Goal: Communication & Community: Answer question/provide support

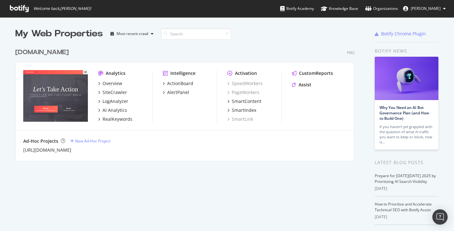
scroll to position [226, 444]
click at [301, 83] on div "Assist" at bounding box center [305, 84] width 13 height 6
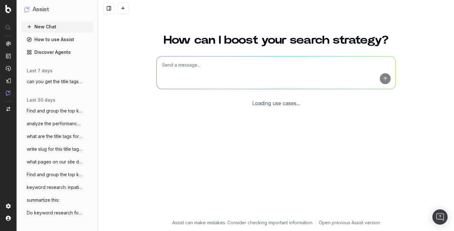
scroll to position [16, 0]
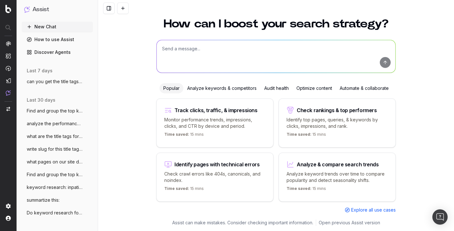
click at [250, 62] on textarea at bounding box center [276, 56] width 239 height 32
paste textarea "can [MEDICAL_DATA] cause [MEDICAL_DATA] 64 [MEDICAL_DATA] class action lawsuit …"
type textarea "can [MEDICAL_DATA] cause [MEDICAL_DATA] 64 [MEDICAL_DATA] class action lawsuit …"
click at [250, 62] on textarea at bounding box center [276, 56] width 239 height 32
paste textarea "can [MEDICAL_DATA] cause [MEDICAL_DATA] 64 [MEDICAL_DATA] class action lawsuit …"
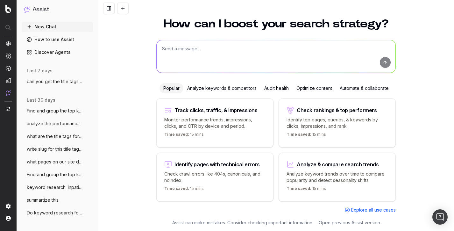
type textarea "can [MEDICAL_DATA] cause [MEDICAL_DATA] 64 [MEDICAL_DATA] class action lawsuit …"
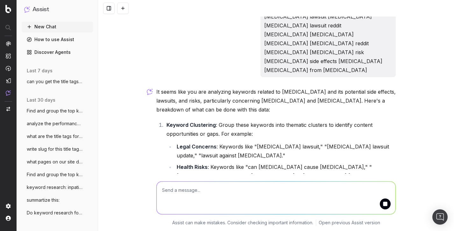
scroll to position [203, 0]
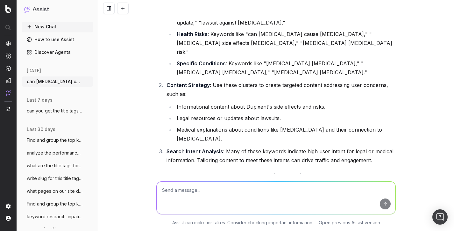
scroll to position [361, 0]
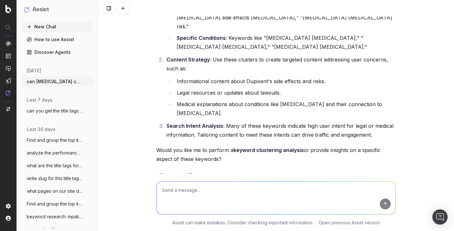
click at [242, 190] on textarea at bounding box center [276, 197] width 239 height 32
type textarea "do the clustering analysis"
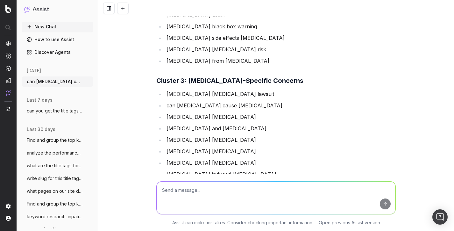
scroll to position [863, 0]
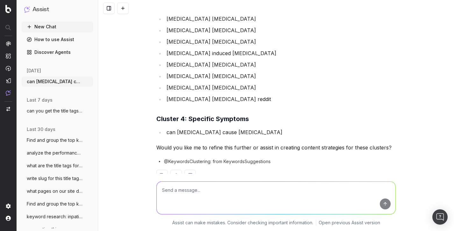
click at [229, 190] on textarea at bounding box center [276, 197] width 239 height 32
type textarea "create a content strategy for the first one"
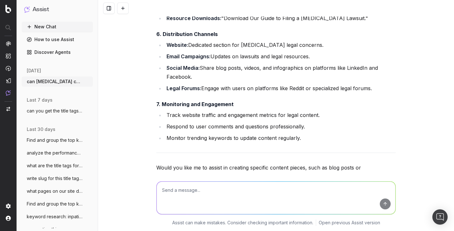
scroll to position [1573, 0]
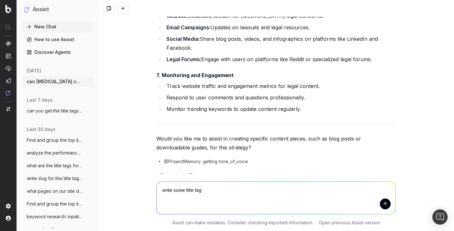
type textarea "write some title tags"
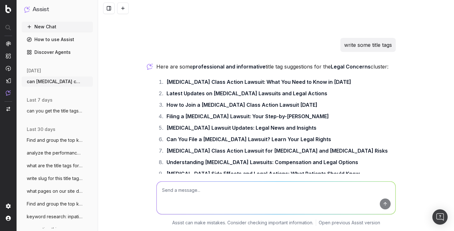
scroll to position [1727, 0]
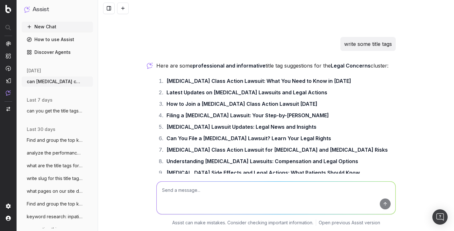
click at [229, 172] on div "Here are some professional and informative title tag suggestions for the Legal …" at bounding box center [275, 150] width 239 height 179
click at [271, 210] on textarea at bounding box center [276, 197] width 239 height 32
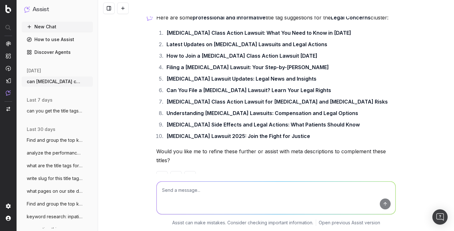
scroll to position [1776, 0]
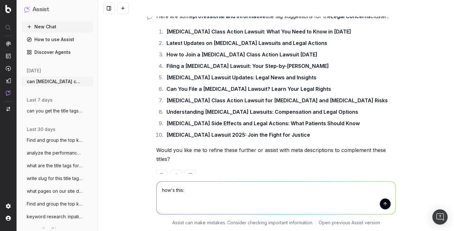
paste textarea "[MEDICAL_DATA] Lawsuits | [MEDICAL_DATA] | [MEDICAL_DATA]"
type textarea "how's this: [MEDICAL_DATA] Lawsuits | [MEDICAL_DATA] | [MEDICAL_DATA]"
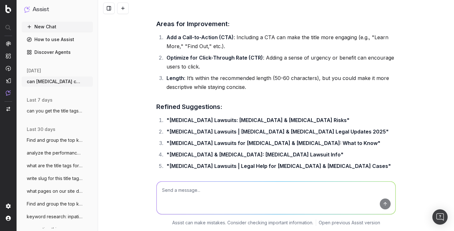
scroll to position [2071, 0]
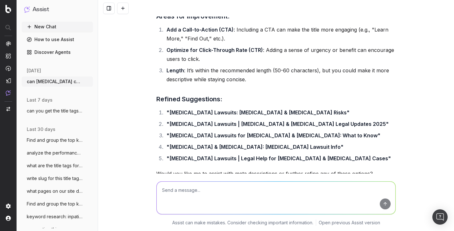
drag, startPoint x: 322, startPoint y: 95, endPoint x: 271, endPoint y: 90, distance: 52.1
drag, startPoint x: 271, startPoint y: 90, endPoint x: 254, endPoint y: 96, distance: 18.0
click at [254, 109] on strong ""[MEDICAL_DATA] Lawsuits: [MEDICAL_DATA] & [MEDICAL_DATA] Risks"" at bounding box center [257, 112] width 183 height 6
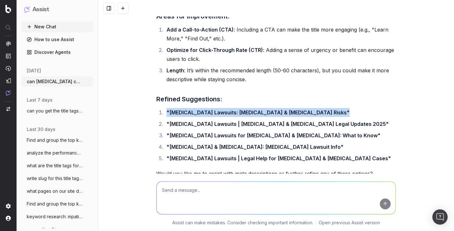
click at [254, 109] on strong ""[MEDICAL_DATA] Lawsuits: [MEDICAL_DATA] & [MEDICAL_DATA] Risks"" at bounding box center [257, 112] width 183 height 6
copy strong ""[MEDICAL_DATA] Lawsuits: [MEDICAL_DATA] & [MEDICAL_DATA] Risks""
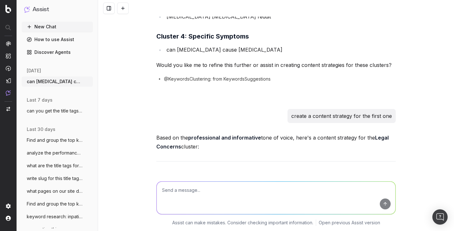
scroll to position [996, 0]
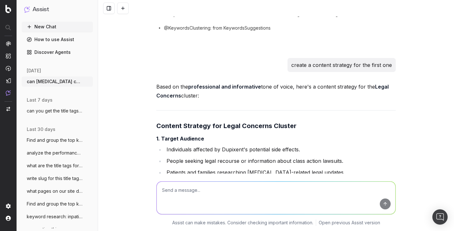
click at [306, 121] on h3 "Content Strategy for Legal Concerns Cluster" at bounding box center [275, 126] width 239 height 10
click at [278, 122] on strong "Content Strategy for Legal Concerns Cluster" at bounding box center [226, 126] width 140 height 8
drag, startPoint x: 252, startPoint y: 123, endPoint x: 202, endPoint y: 110, distance: 51.6
click at [202, 122] on strong "Content Strategy for Legal Concerns Cluster" at bounding box center [226, 126] width 140 height 8
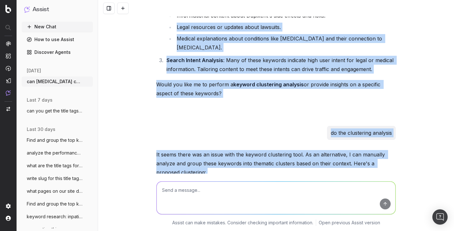
scroll to position [420, 0]
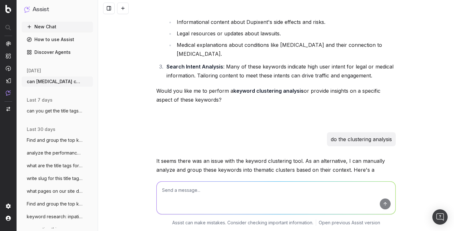
drag, startPoint x: 315, startPoint y: 172, endPoint x: 162, endPoint y: 196, distance: 155.0
click at [162, 196] on div "can [MEDICAL_DATA] cause [MEDICAL_DATA] 64 [MEDICAL_DATA] class action lawsuit …" at bounding box center [276, 115] width 356 height 231
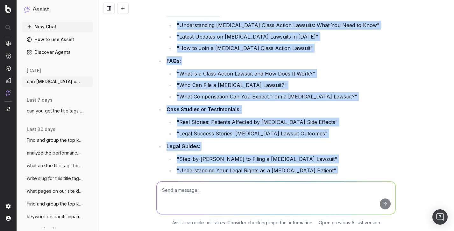
scroll to position [1324, 0]
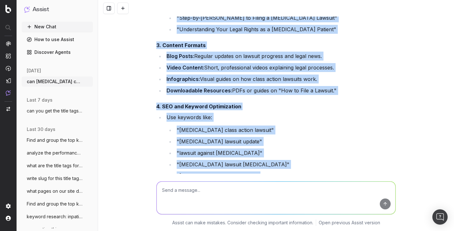
drag, startPoint x: 154, startPoint y: 129, endPoint x: 352, endPoint y: 176, distance: 203.7
click at [352, 176] on div "can [MEDICAL_DATA] cause [MEDICAL_DATA] 64 [MEDICAL_DATA] class action lawsuit …" at bounding box center [276, 115] width 356 height 231
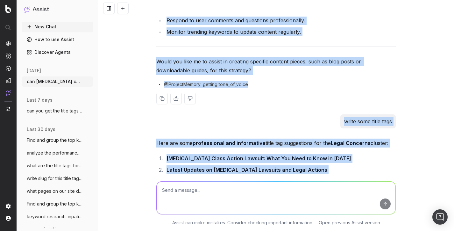
scroll to position [1650, 0]
copy div "Cluster 1: Legal Concerns [MEDICAL_DATA] class action lawsuit [MEDICAL_DATA] la…"
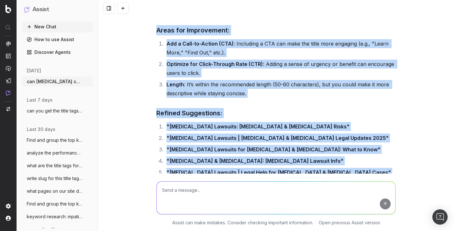
scroll to position [2086, 0]
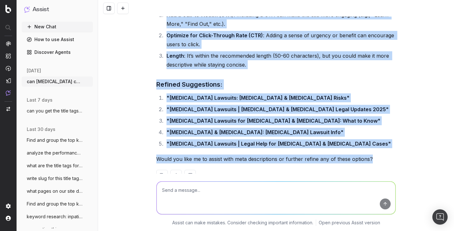
click at [213, 154] on p "Would you like me to assist with meta descriptions or further refine any of the…" at bounding box center [275, 158] width 239 height 9
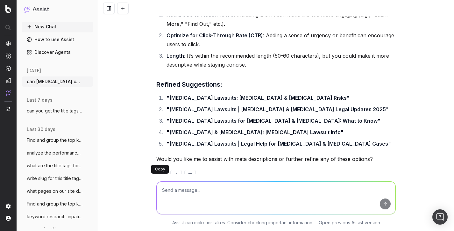
click at [160, 170] on button at bounding box center [161, 175] width 11 height 11
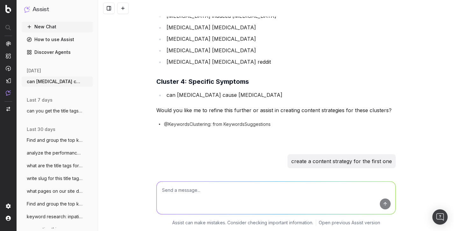
scroll to position [901, 0]
click at [161, 132] on button at bounding box center [161, 137] width 11 height 11
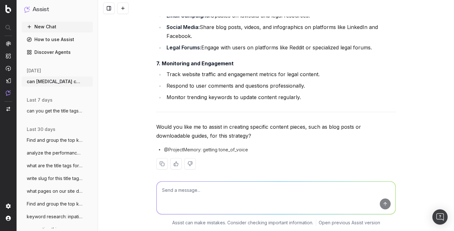
scroll to position [1586, 0]
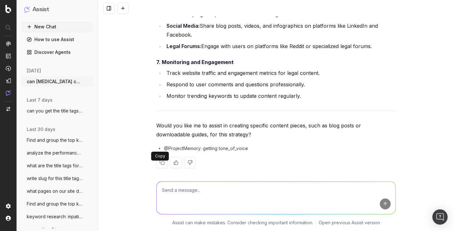
click at [161, 157] on button at bounding box center [161, 162] width 11 height 11
